Goal: Task Accomplishment & Management: Use online tool/utility

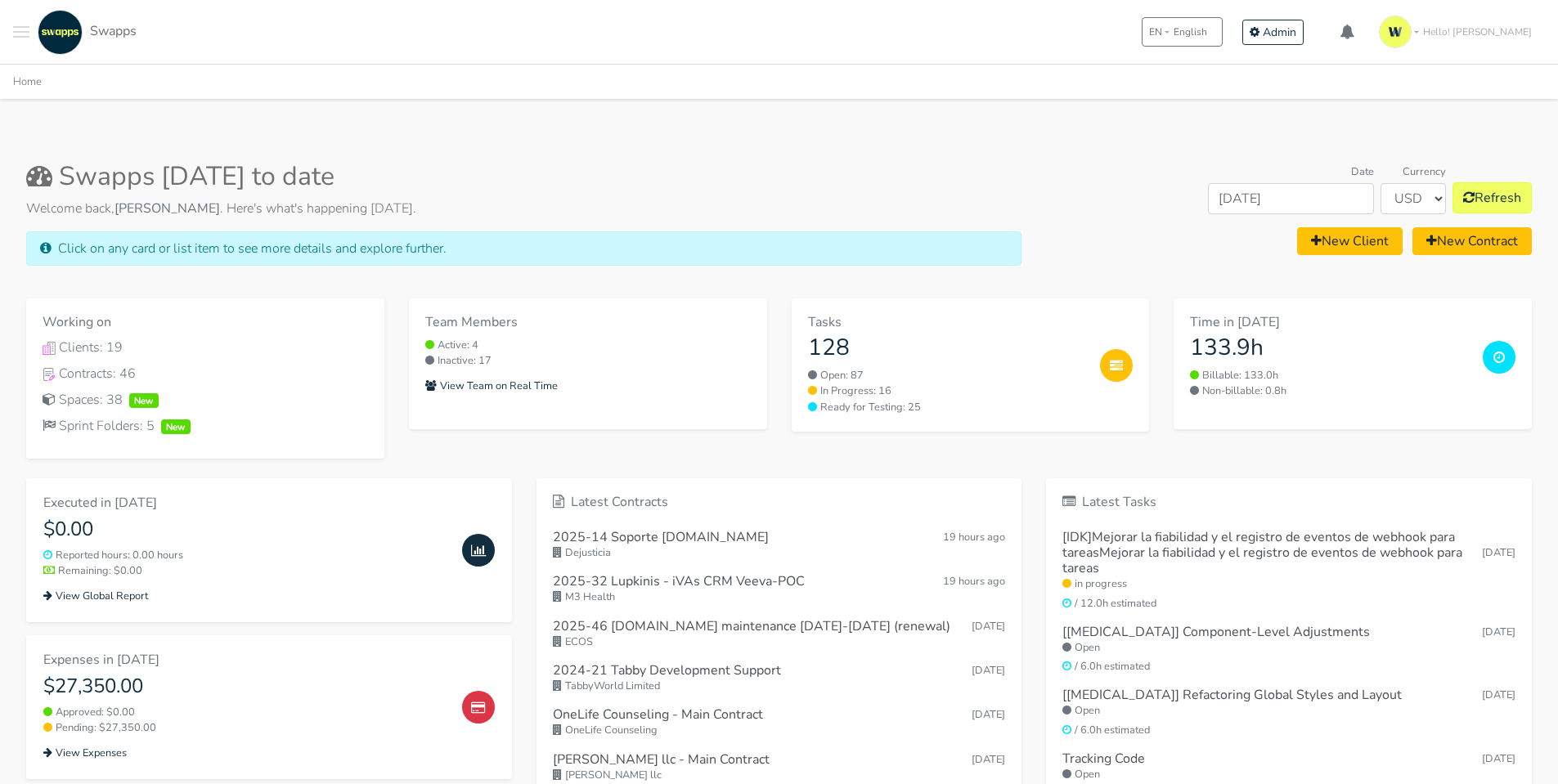
click at [24, 23] on button "Toggle navigation menu" at bounding box center [21, 31] width 17 height 45
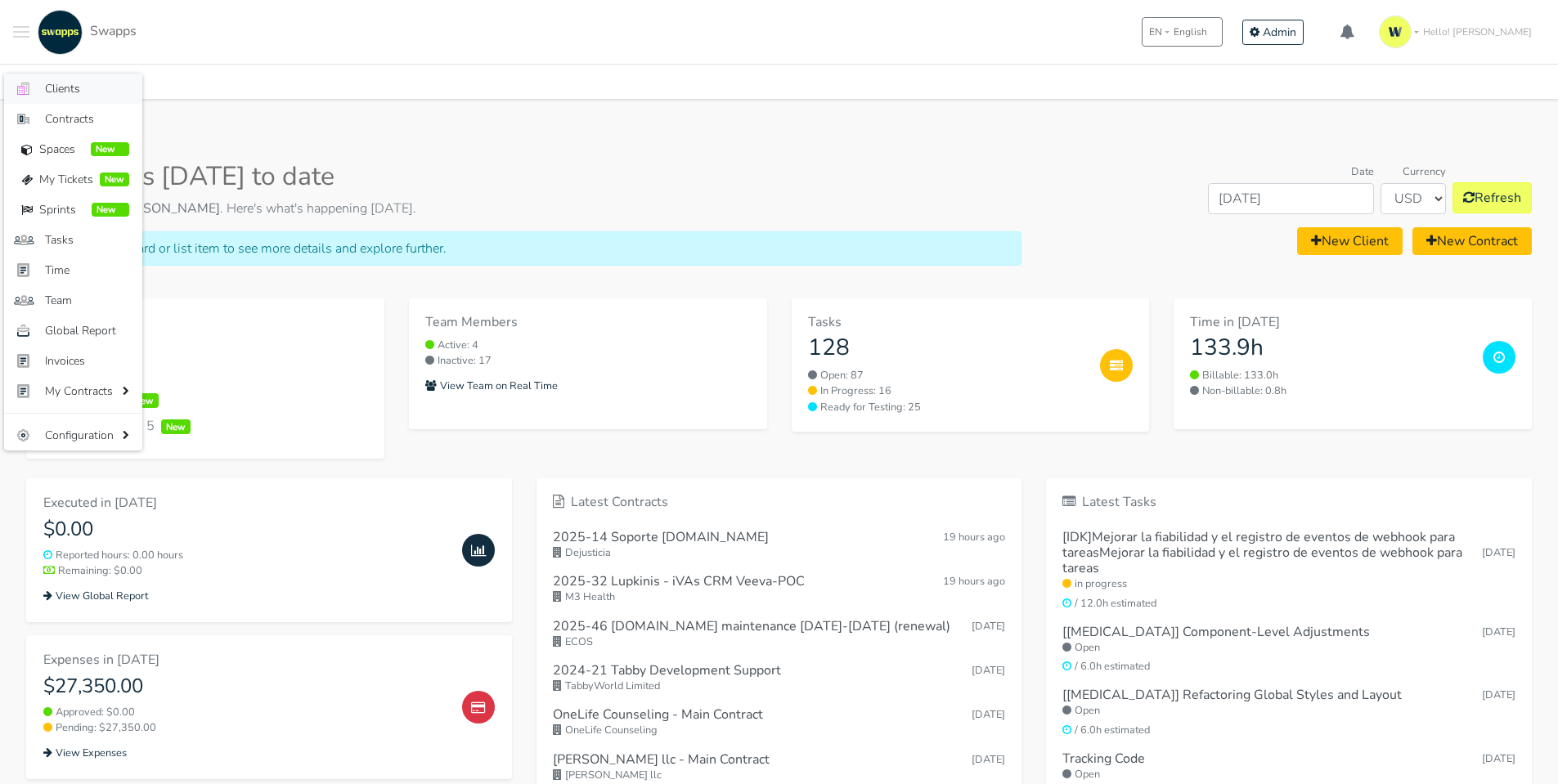
click at [40, 85] on link ".cls-1 { fill: #F15CFF; } .cls-2 { fill: #9a9a9a; } Clients" at bounding box center [73, 88] width 138 height 31
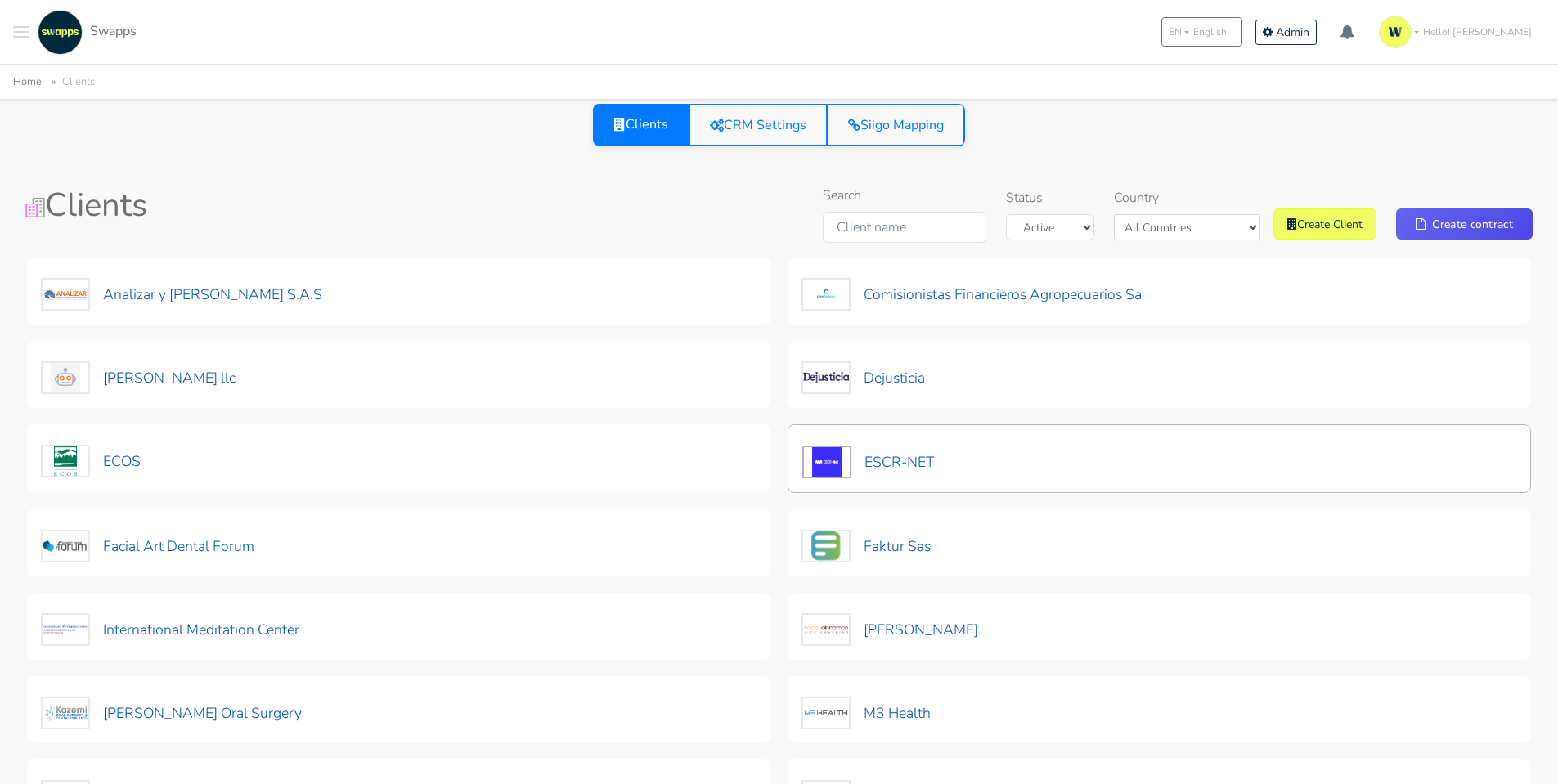
click at [945, 468] on div "ESCR-NET" at bounding box center [1159, 459] width 744 height 69
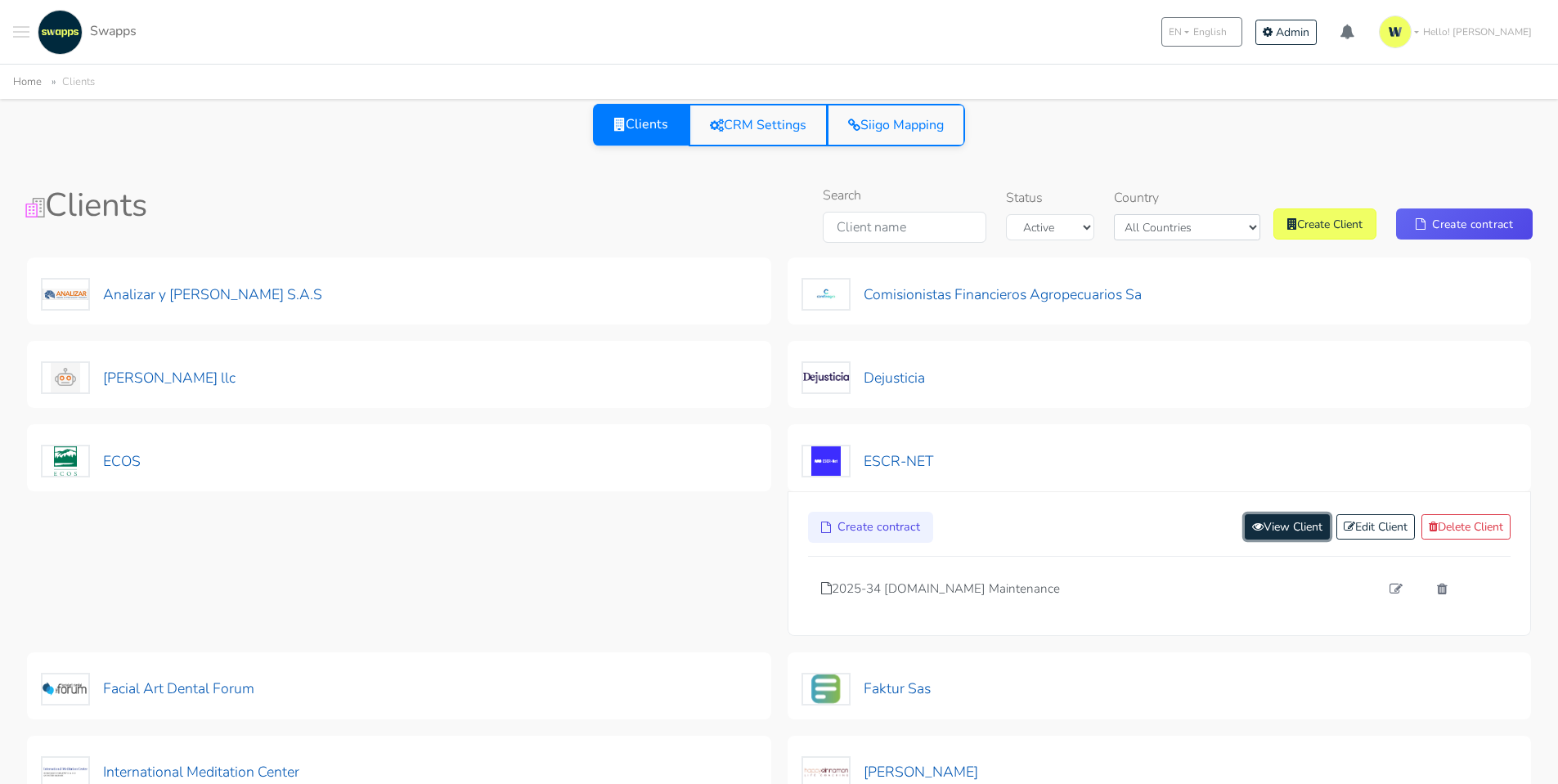
click at [1265, 522] on link "View Client" at bounding box center [1287, 526] width 85 height 25
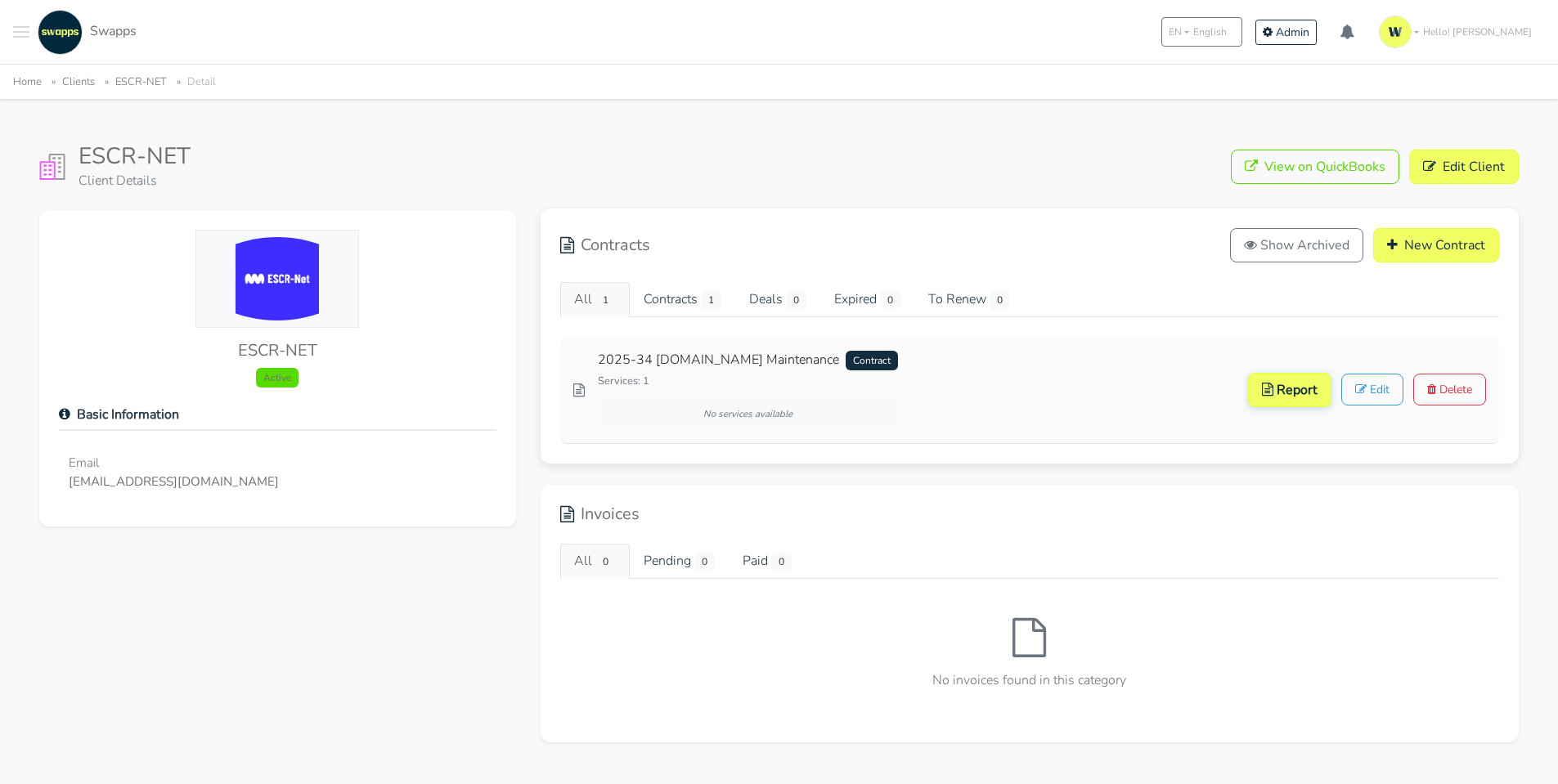
click at [685, 354] on link "2025-34 escr-net.org Maintenance Contract" at bounding box center [748, 359] width 300 height 20
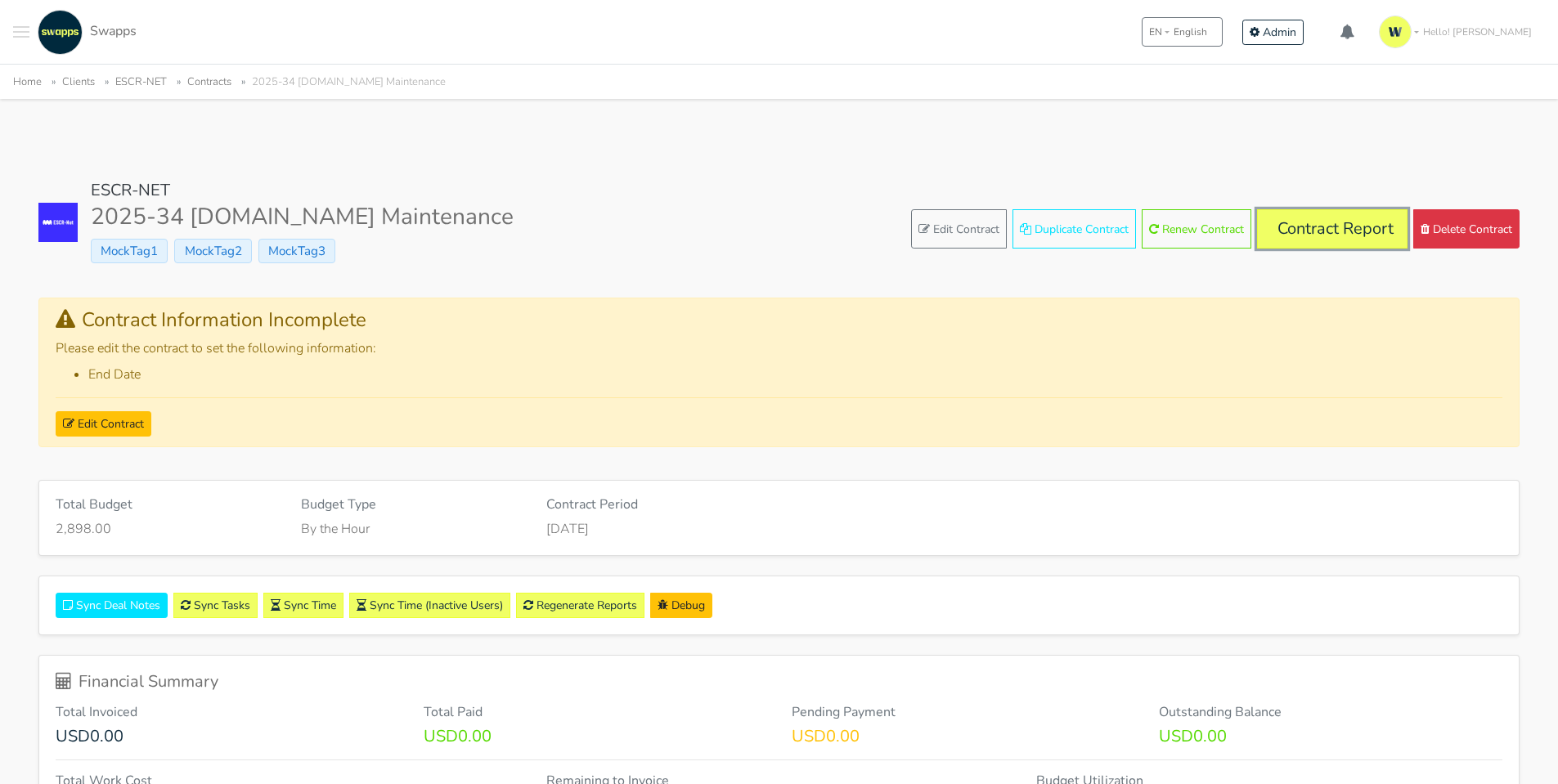
click at [1339, 239] on link "Contract Report" at bounding box center [1332, 229] width 150 height 39
